Goal: Information Seeking & Learning: Check status

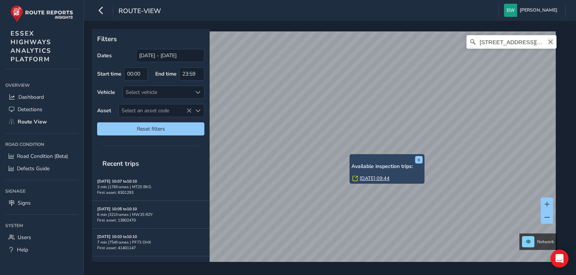
click at [548, 43] on icon "Clear" at bounding box center [550, 42] width 4 height 4
type input "g"
drag, startPoint x: 506, startPoint y: 39, endPoint x: 445, endPoint y: 31, distance: 61.2
click at [445, 31] on div "Network cm77 7aa No results found" at bounding box center [327, 146] width 471 height 234
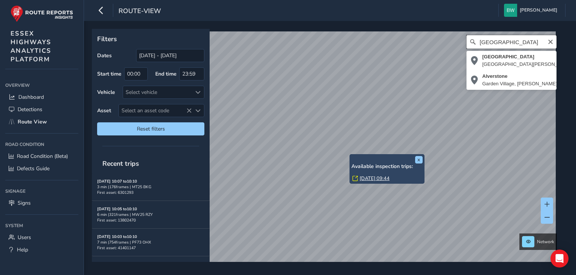
drag, startPoint x: 488, startPoint y: 36, endPoint x: 277, endPoint y: -27, distance: 220.2
click at [277, 0] on html "route-view [PERSON_NAME] Colour Scheme: Dark Dim Light Logout x Available inspe…" at bounding box center [288, 137] width 576 height 275
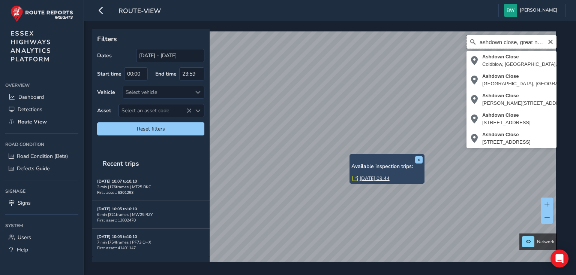
scroll to position [0, 6]
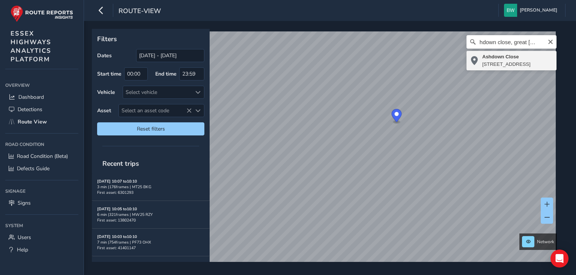
type input "[STREET_ADDRESS]"
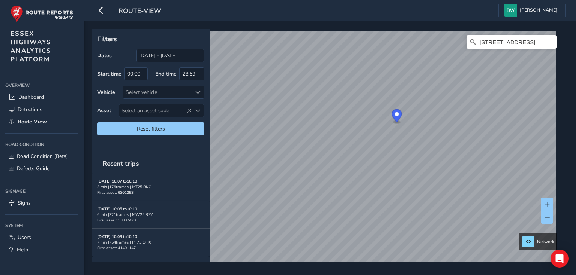
scroll to position [0, 0]
drag, startPoint x: 484, startPoint y: 43, endPoint x: 489, endPoint y: 41, distance: 4.7
click at [485, 43] on input "[STREET_ADDRESS]" at bounding box center [511, 41] width 90 height 13
click at [570, 221] on div "Filters Dates [DATE] - [DATE] Start time 00:00 End time 23:59 Vehicle Select ve…" at bounding box center [330, 148] width 492 height 254
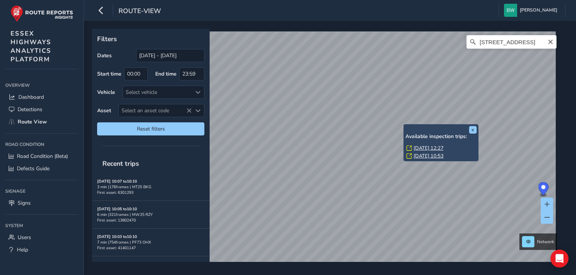
click at [421, 147] on link "[DATE] 12:27" at bounding box center [428, 148] width 30 height 7
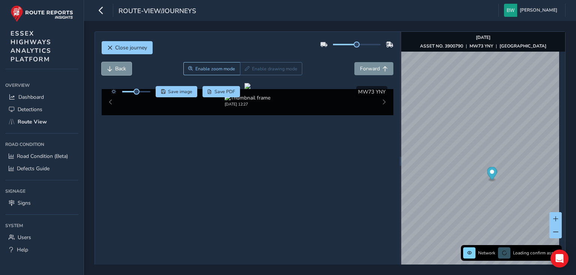
click at [114, 69] on button "Back" at bounding box center [117, 68] width 30 height 13
click at [364, 68] on span "Forward" at bounding box center [370, 68] width 20 height 7
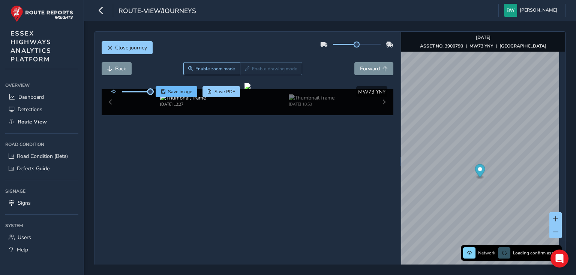
drag, startPoint x: 135, startPoint y: 92, endPoint x: 157, endPoint y: 94, distance: 22.5
click at [157, 94] on div "Save image Save PDF" at bounding box center [174, 91] width 133 height 11
click at [112, 67] on span "Back" at bounding box center [109, 68] width 5 height 5
click at [369, 71] on span "Forward" at bounding box center [370, 68] width 20 height 7
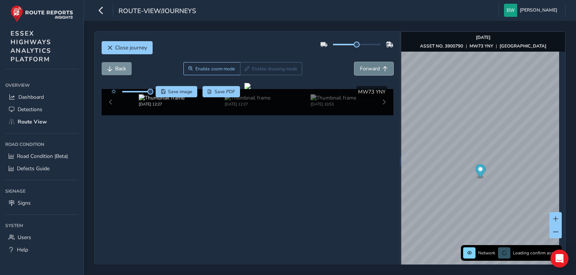
click at [369, 71] on span "Forward" at bounding box center [370, 68] width 20 height 7
click at [372, 69] on span "Forward" at bounding box center [370, 68] width 20 height 7
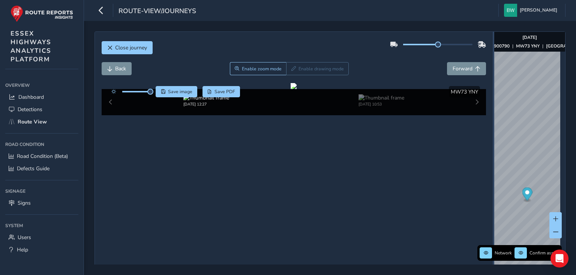
drag, startPoint x: 397, startPoint y: 162, endPoint x: 567, endPoint y: 154, distance: 169.9
click at [570, 151] on div "Close journey Back Enable zoom mode Enable drawing mode Forward Click and Drag …" at bounding box center [330, 148] width 492 height 254
click at [116, 69] on span "Back" at bounding box center [120, 68] width 11 height 7
click at [116, 70] on span "Back" at bounding box center [120, 68] width 11 height 7
click at [457, 66] on span "Forward" at bounding box center [462, 68] width 20 height 7
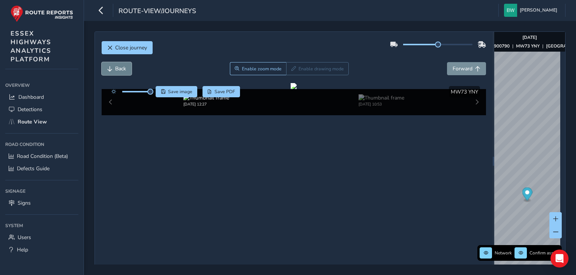
click at [108, 69] on span "Back" at bounding box center [109, 68] width 5 height 5
click at [109, 69] on span "Back" at bounding box center [109, 68] width 5 height 5
click at [110, 69] on span "Back" at bounding box center [109, 68] width 5 height 5
click at [130, 45] on span "Close journey" at bounding box center [131, 47] width 32 height 7
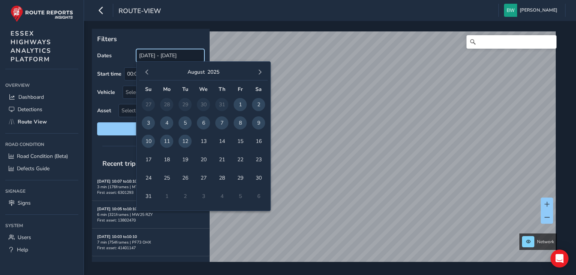
click at [160, 52] on input "[DATE] - [DATE]" at bounding box center [170, 55] width 68 height 13
click at [148, 70] on span "button" at bounding box center [146, 72] width 5 height 5
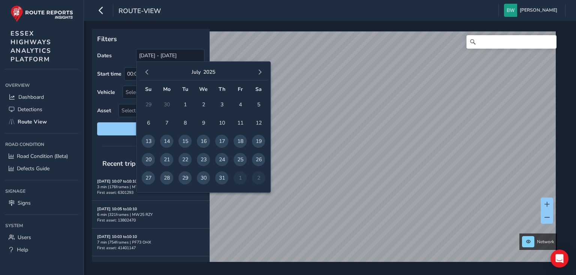
click at [148, 70] on span "button" at bounding box center [146, 72] width 5 height 5
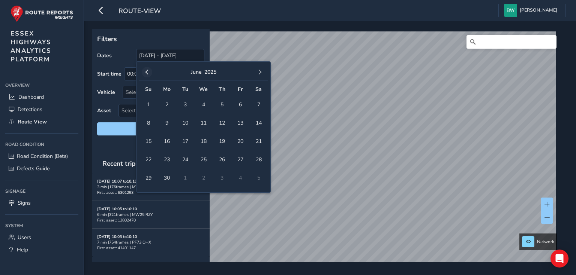
click at [148, 70] on span "button" at bounding box center [146, 72] width 5 height 5
click at [149, 69] on button "button" at bounding box center [147, 72] width 10 height 10
click at [258, 105] on span "1" at bounding box center [258, 104] width 13 height 13
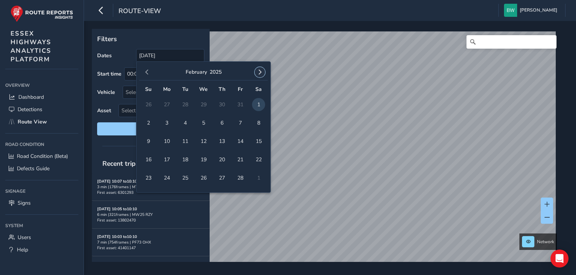
click at [261, 71] on span "button" at bounding box center [259, 72] width 5 height 5
click at [260, 70] on span "button" at bounding box center [259, 72] width 5 height 5
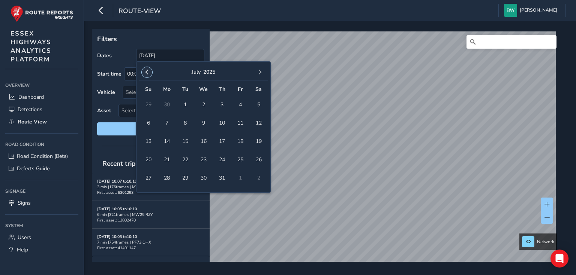
click at [148, 71] on span "button" at bounding box center [146, 72] width 5 height 5
click at [260, 70] on span "button" at bounding box center [259, 72] width 5 height 5
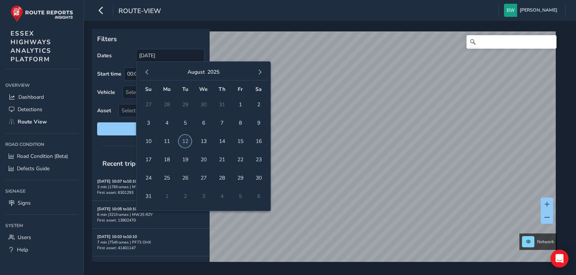
click at [185, 143] on span "12" at bounding box center [184, 141] width 13 height 13
type input "[DATE] - [DATE]"
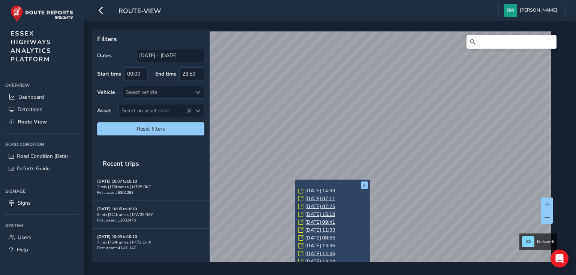
scroll to position [2, 0]
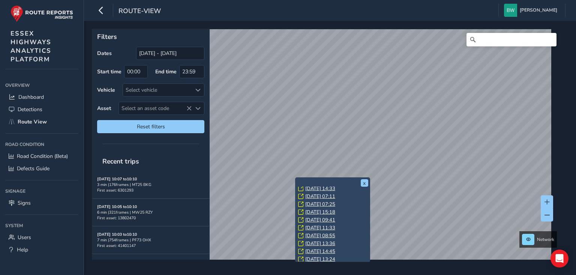
click at [317, 256] on link "[DATE] 13:24" at bounding box center [320, 259] width 30 height 7
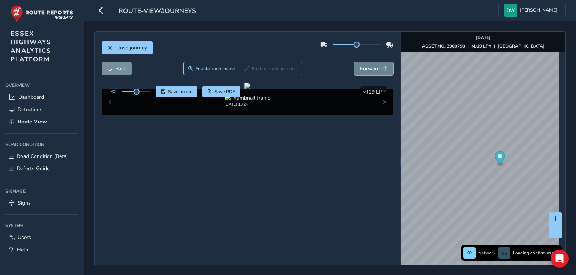
click at [368, 66] on span "Forward" at bounding box center [370, 68] width 20 height 7
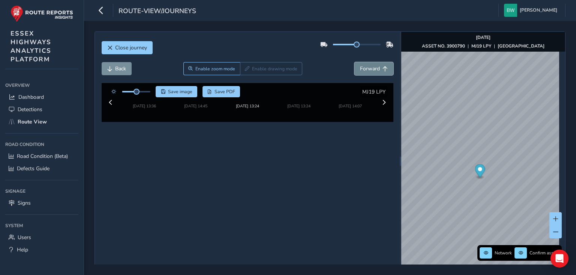
click at [368, 66] on span "Forward" at bounding box center [370, 68] width 20 height 7
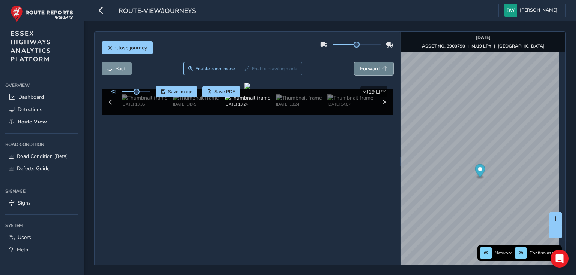
click at [368, 66] on span "Forward" at bounding box center [370, 68] width 20 height 7
drag, startPoint x: 135, startPoint y: 91, endPoint x: 166, endPoint y: 93, distance: 31.9
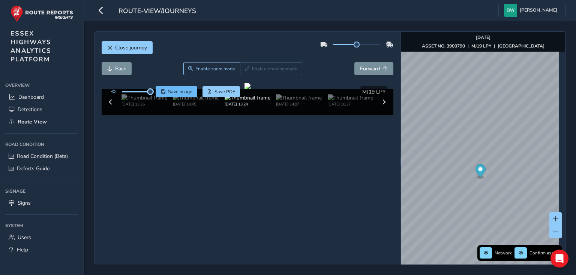
click at [166, 93] on div "Save image Save PDF" at bounding box center [174, 91] width 133 height 11
click at [368, 71] on span "Forward" at bounding box center [370, 68] width 20 height 7
click at [112, 66] on button "Back" at bounding box center [117, 68] width 30 height 13
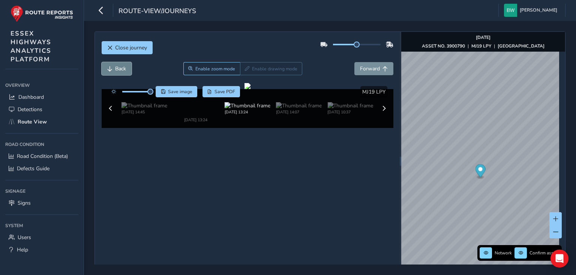
click at [112, 66] on button "Back" at bounding box center [117, 68] width 30 height 13
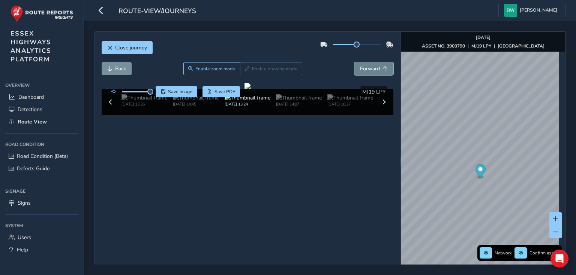
click at [369, 67] on span "Forward" at bounding box center [370, 68] width 20 height 7
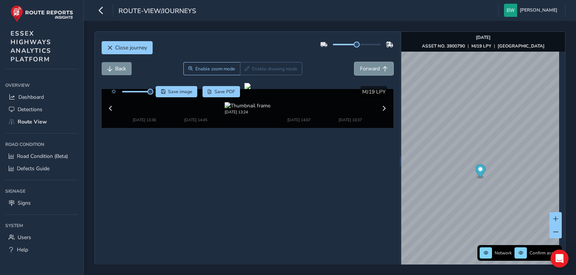
scroll to position [27, 0]
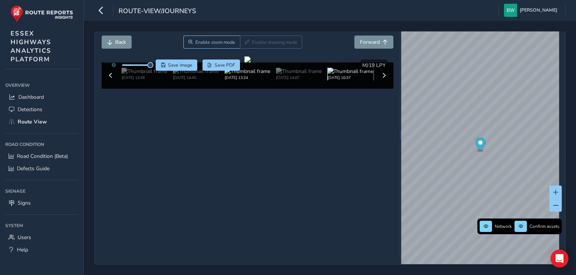
click at [347, 75] on img at bounding box center [350, 71] width 46 height 7
click at [349, 75] on img at bounding box center [350, 71] width 46 height 7
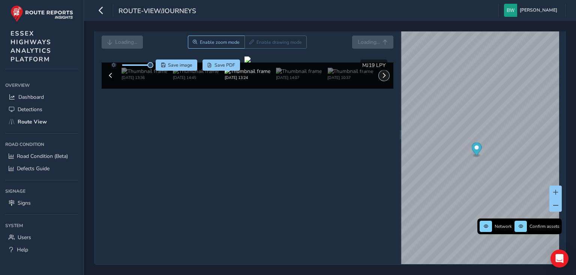
click at [381, 78] on span at bounding box center [383, 75] width 5 height 5
click at [336, 75] on img at bounding box center [350, 71] width 46 height 7
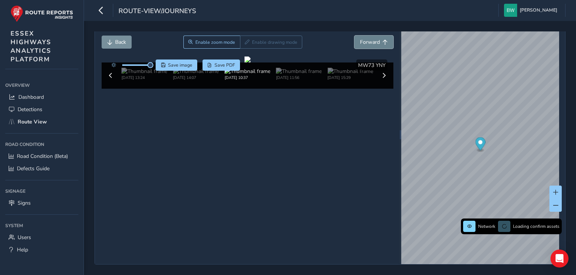
click at [367, 41] on span "Forward" at bounding box center [370, 42] width 20 height 7
click at [113, 36] on button "Back" at bounding box center [117, 42] width 30 height 13
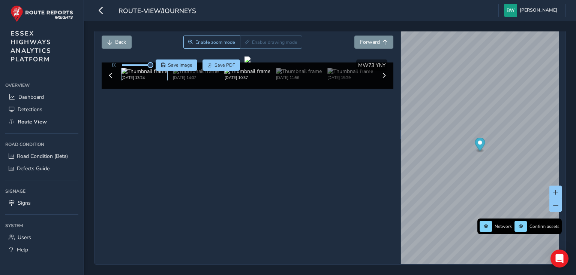
click at [130, 75] on img at bounding box center [144, 71] width 46 height 7
click at [140, 84] on div "[DATE] 13:24" at bounding box center [246, 76] width 257 height 16
click at [113, 42] on button "Back" at bounding box center [117, 42] width 30 height 13
click at [112, 41] on button "Back" at bounding box center [117, 42] width 30 height 13
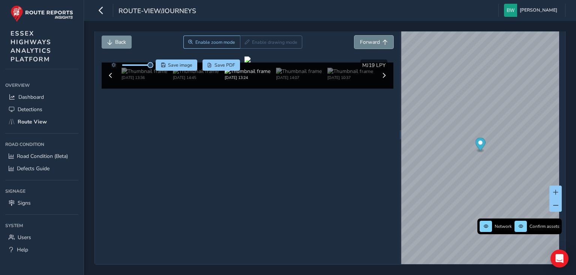
click at [362, 39] on span "Forward" at bounding box center [370, 42] width 20 height 7
click at [136, 75] on img at bounding box center [144, 71] width 46 height 7
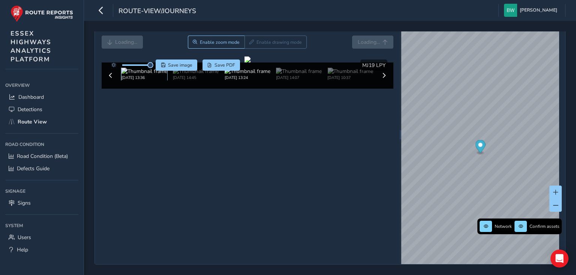
click at [136, 75] on img at bounding box center [144, 71] width 46 height 7
